Goal: Information Seeking & Learning: Learn about a topic

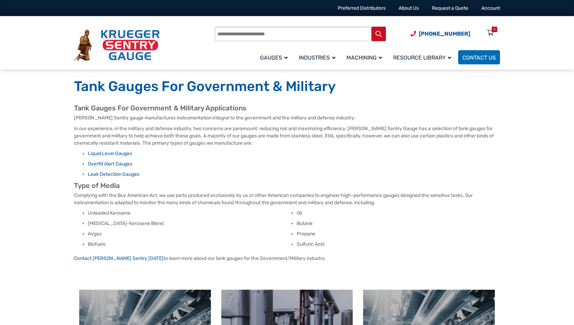
click at [132, 48] on img at bounding box center [117, 45] width 86 height 32
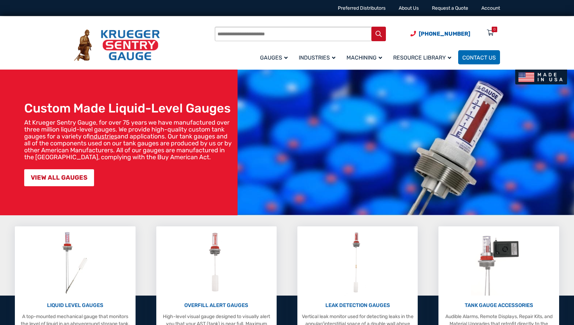
click at [128, 47] on img at bounding box center [117, 45] width 86 height 32
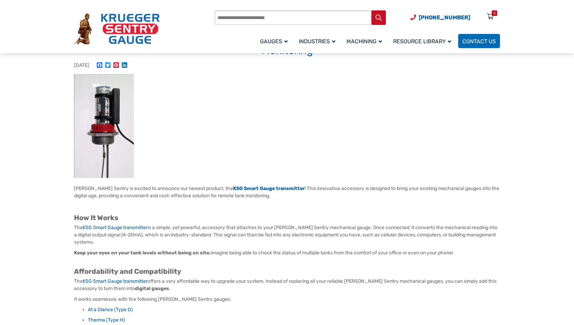
scroll to position [35, 0]
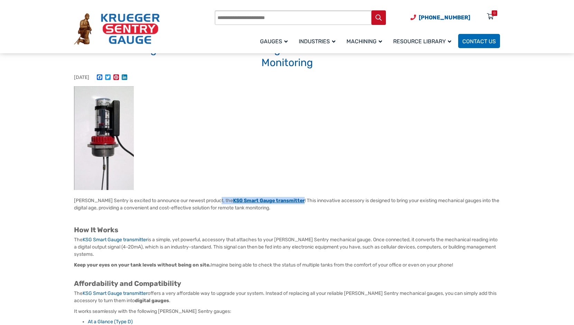
drag, startPoint x: 215, startPoint y: 199, endPoint x: 287, endPoint y: 201, distance: 72.0
click at [287, 201] on p "Krueger Sentry is excited to announce our newest product, the KSG Smart Gauge t…" at bounding box center [287, 204] width 426 height 15
drag, startPoint x: 287, startPoint y: 201, endPoint x: 279, endPoint y: 200, distance: 8.0
copy p "KSG Smart Gauge transmitter"
